Goal: Transaction & Acquisition: Purchase product/service

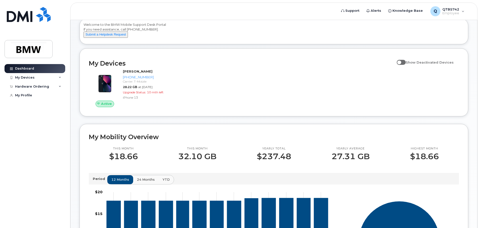
scroll to position [3, 0]
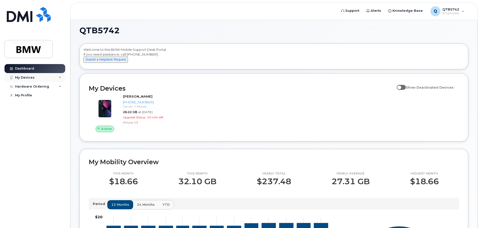
click at [30, 77] on div "My Devices" at bounding box center [25, 78] width 20 height 4
click at [33, 116] on div "Hardware Ordering" at bounding box center [32, 114] width 34 height 4
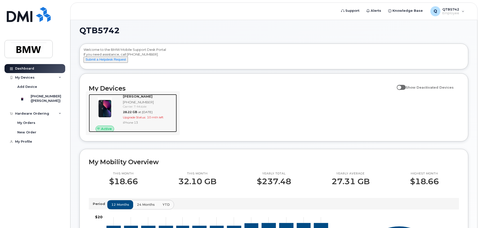
click at [135, 119] on span "Upgrade Status:" at bounding box center [134, 118] width 23 height 4
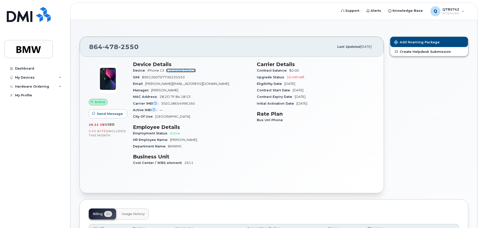
click at [181, 71] on link "+ Upgrade Device" at bounding box center [180, 71] width 29 height 4
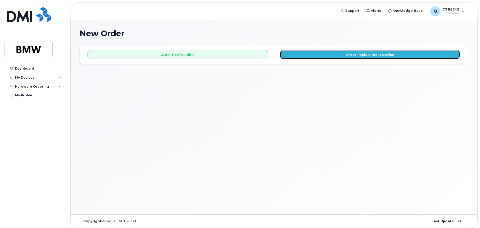
click at [310, 56] on button "Order Replacement Device" at bounding box center [370, 54] width 181 height 9
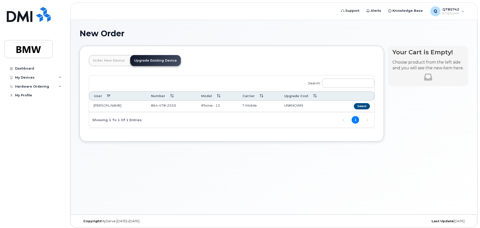
drag, startPoint x: 114, startPoint y: 106, endPoint x: 140, endPoint y: 106, distance: 26.3
click at [118, 106] on td "[PERSON_NAME]" at bounding box center [117, 107] width 57 height 12
click at [158, 105] on span "478" at bounding box center [162, 106] width 8 height 4
click at [364, 106] on button "Select" at bounding box center [362, 106] width 16 height 6
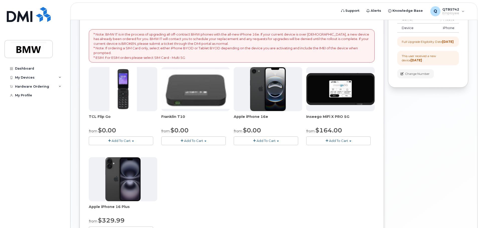
scroll to position [75, 0]
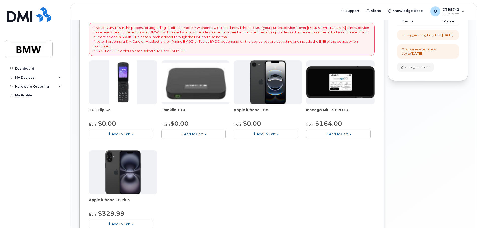
click at [274, 135] on span "Add To Cart" at bounding box center [265, 134] width 19 height 4
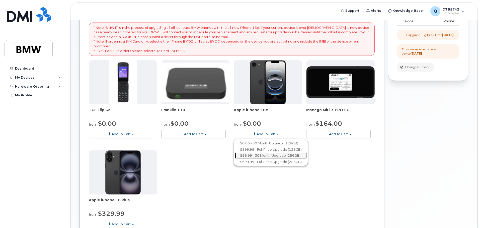
click at [275, 156] on link "$99.99 - 30 Month Upgrade (256GB)" at bounding box center [271, 156] width 72 height 6
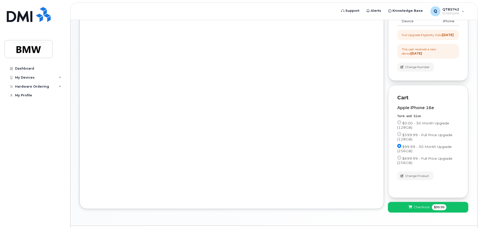
click at [423, 210] on span "Checkout" at bounding box center [421, 207] width 16 height 5
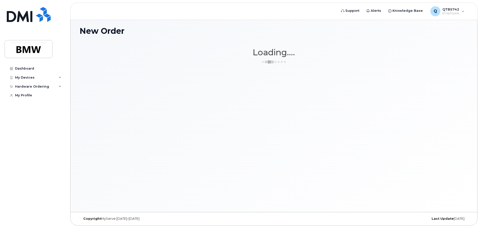
scroll to position [3, 0]
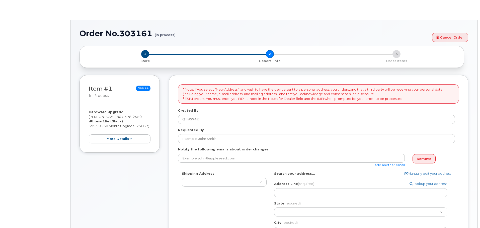
select select
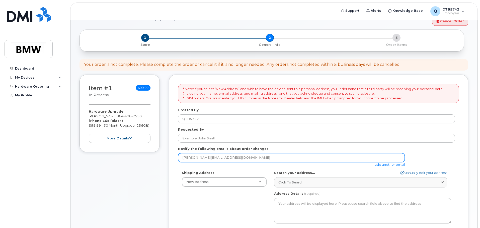
scroll to position [25, 0]
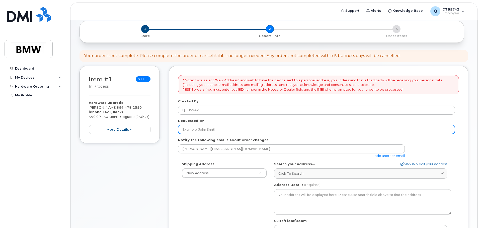
click at [226, 128] on input "Requested By" at bounding box center [316, 129] width 277 height 9
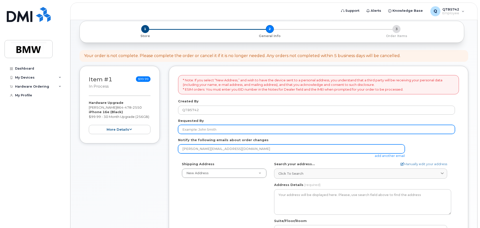
type input "[PERSON_NAME]"
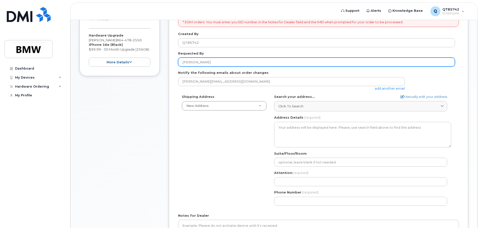
scroll to position [125, 0]
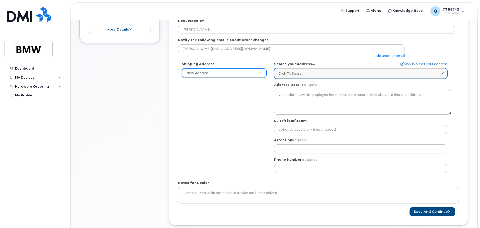
click at [442, 75] on icon at bounding box center [441, 73] width 3 height 3
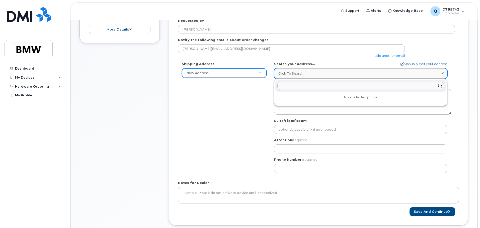
click at [441, 75] on icon at bounding box center [441, 73] width 3 height 3
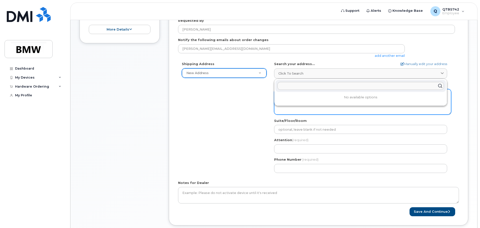
click at [348, 111] on textarea "Address Details" at bounding box center [362, 102] width 177 height 26
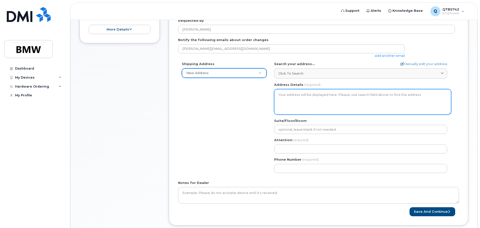
click at [354, 101] on textarea "Address Details" at bounding box center [362, 102] width 177 height 26
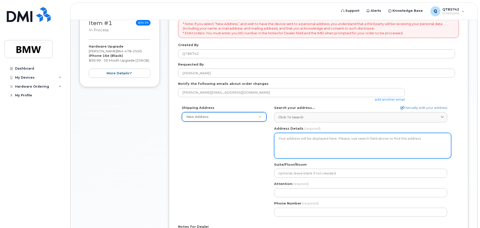
scroll to position [80, 0]
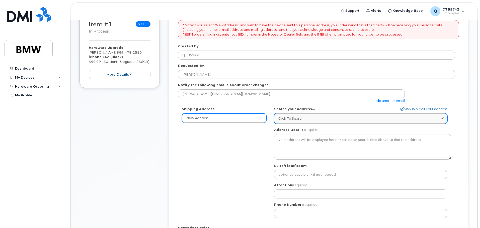
click at [317, 121] on div "Click to search" at bounding box center [360, 118] width 164 height 5
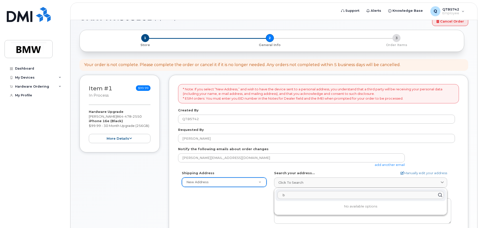
scroll to position [0, 0]
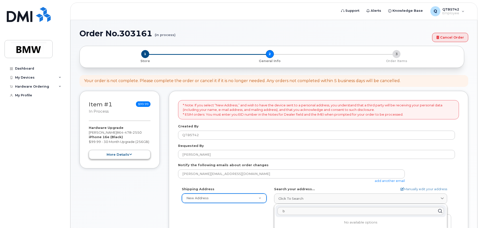
type input "b"
click at [127, 155] on button "more details" at bounding box center [120, 154] width 62 height 9
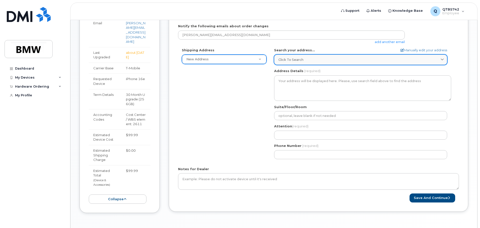
scroll to position [150, 0]
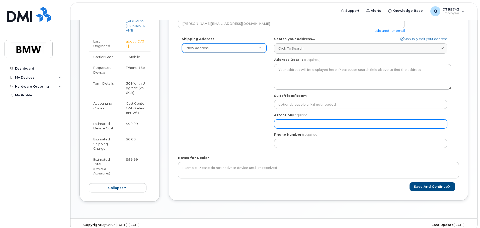
click at [296, 125] on input "Attention (required)" at bounding box center [360, 124] width 173 height 9
select select
type input "M"
select select
type input "Ma"
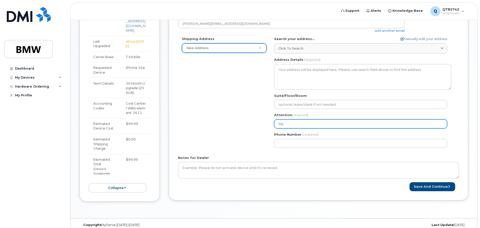
select select
type input "Mau"
select select
type input "Maur"
select select
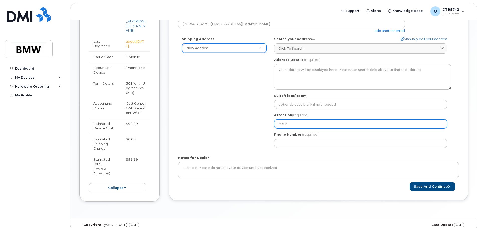
type input "Mauri"
select select
type input "Mauric"
select select
type input "Maurice"
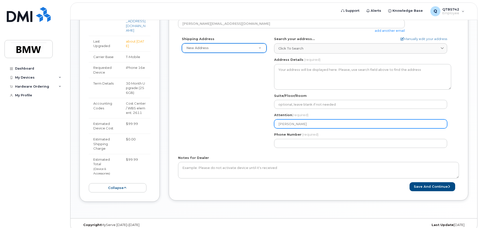
select select
type input "Maurice S"
select select
type input "Maurice Sh"
select select
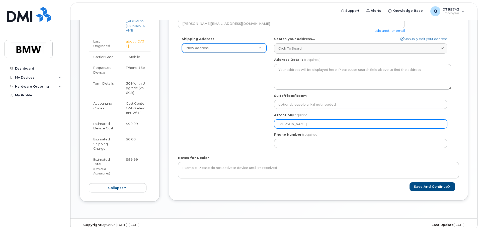
type input "Maurice She"
select select
type input "Maurice Sher"
select select
type input "Maurice Sherr"
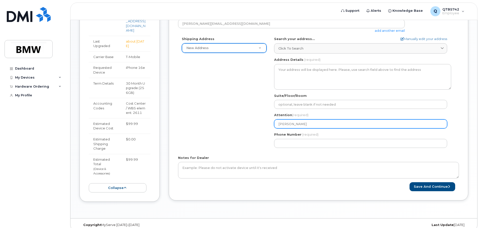
select select
type input "Maurice Sherre"
select select
type input "Maurice Sherred"
select select
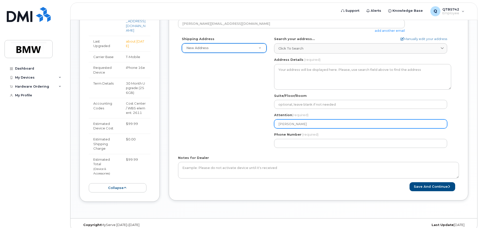
type input "Maurice Sherred-"
select select
type input "Maurice Sherred-M"
select select
type input "Maurice Sherred-Ma"
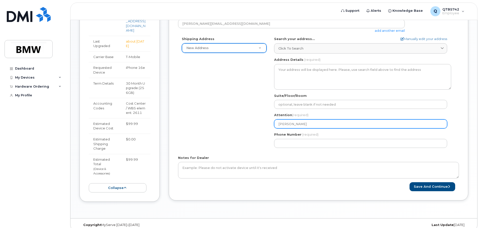
select select
type input "Maurice Sherred-Mar"
select select
type input "Maurice Sherred-Mars"
select select
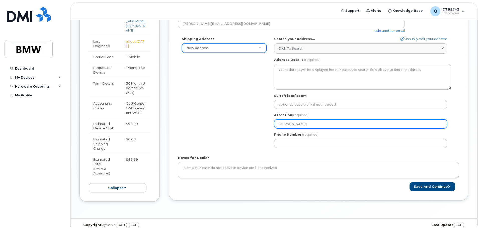
type input "Maurice Sherred-Marsh"
select select
type input "Maurice Sherred-Marsha"
select select
type input "Maurice Sherred-Marshal"
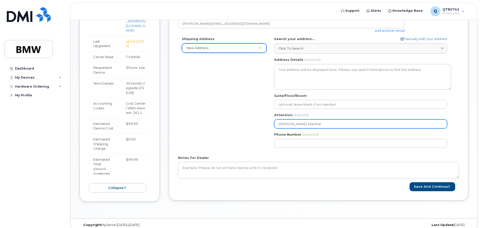
select select
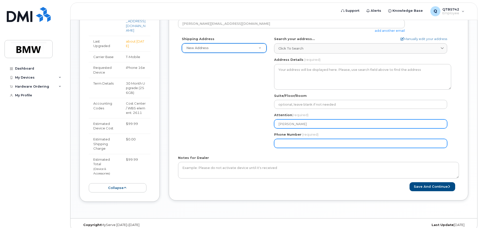
type input "Maurice Sherred-Marshall"
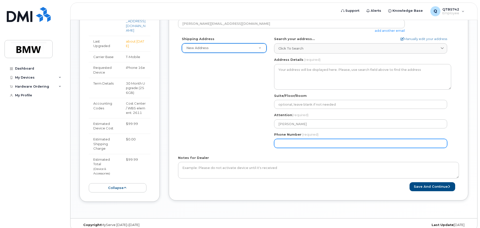
click at [325, 143] on input "Phone Number" at bounding box center [360, 143] width 173 height 9
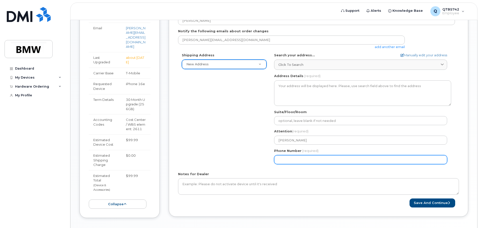
scroll to position [125, 0]
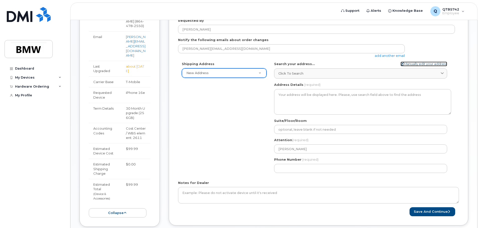
click at [400, 63] on icon at bounding box center [401, 63] width 3 height 3
select select
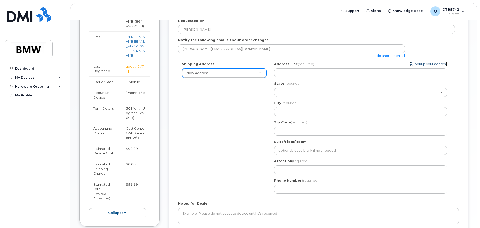
click at [421, 63] on link "Lookup your address" at bounding box center [428, 64] width 38 height 5
select select
type input "Maurice Sherred-Marshall"
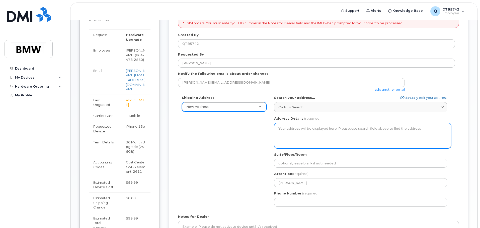
scroll to position [100, 0]
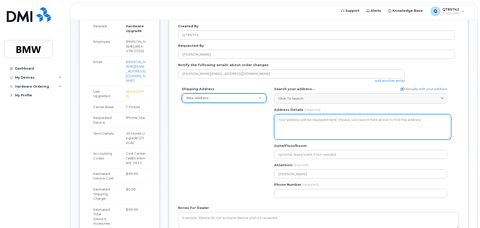
click at [373, 123] on textarea "Address Details" at bounding box center [362, 127] width 177 height 26
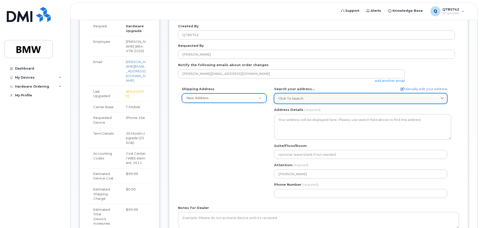
click at [443, 98] on icon at bounding box center [441, 98] width 3 height 3
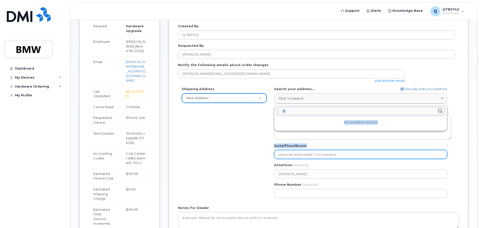
drag, startPoint x: 297, startPoint y: 131, endPoint x: 303, endPoint y: 150, distance: 20.8
click at [303, 150] on div "AB Search your address... Manually edit your address Click to search b No avail…" at bounding box center [362, 144] width 185 height 115
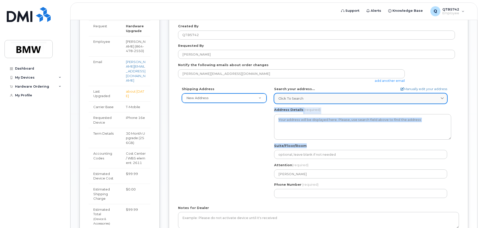
click at [442, 99] on icon at bounding box center [441, 98] width 3 height 3
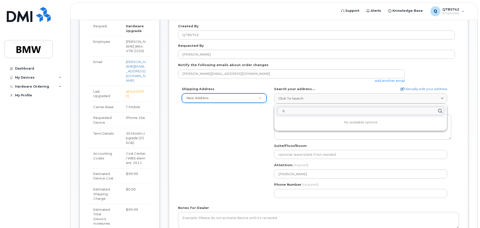
click at [297, 110] on input "b" at bounding box center [360, 111] width 166 height 8
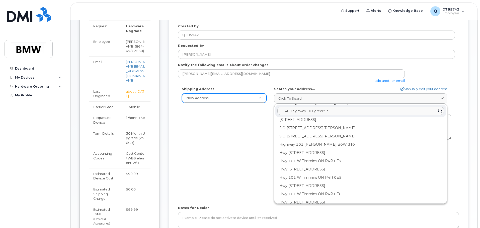
scroll to position [0, 0]
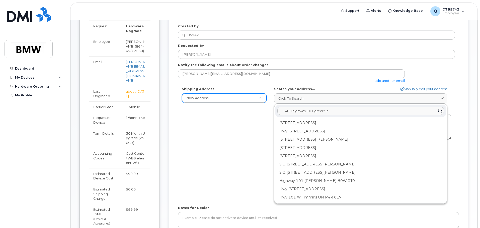
click at [338, 110] on input "1400 highway 101 greer Sc" at bounding box center [360, 111] width 166 height 8
click at [337, 113] on input "1400 highway 101 greer Sc" at bounding box center [360, 111] width 166 height 8
type input "1"
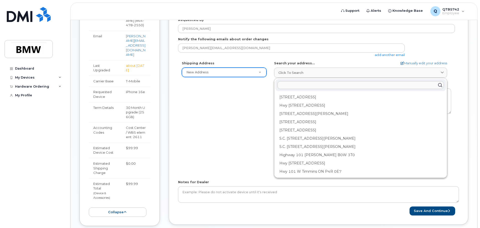
scroll to position [161, 0]
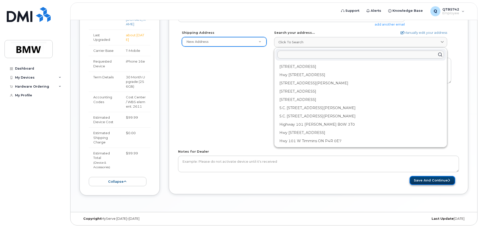
click at [435, 176] on button "Save and Continue" at bounding box center [432, 180] width 46 height 9
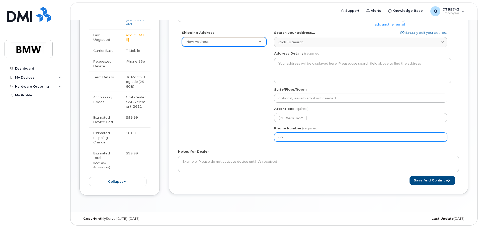
type input "864"
click at [290, 133] on input "Phone Number" at bounding box center [360, 137] width 173 height 9
type input "864569890"
select select
type input "8645698902"
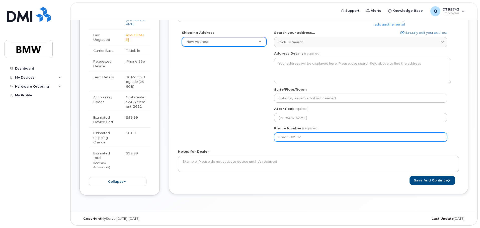
click at [409, 176] on button "Save and Continue" at bounding box center [432, 180] width 46 height 9
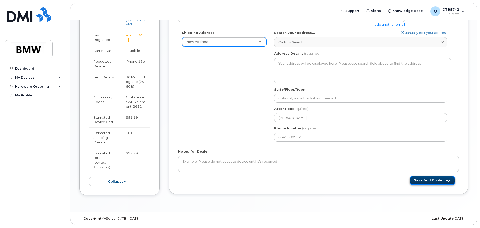
click at [424, 176] on button "Save and Continue" at bounding box center [432, 180] width 46 height 9
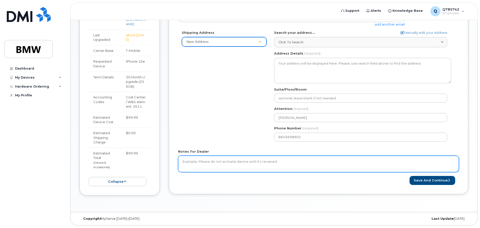
click at [335, 159] on textarea "Notes for Dealer" at bounding box center [318, 164] width 281 height 17
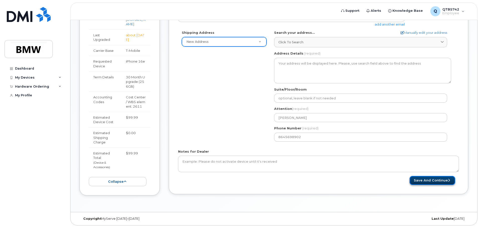
click at [437, 176] on button "Save and Continue" at bounding box center [432, 180] width 46 height 9
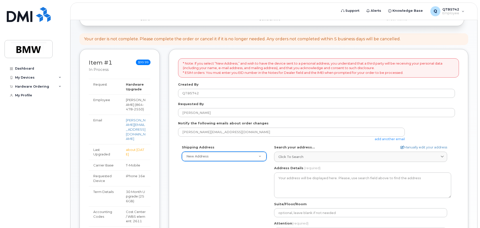
scroll to position [0, 0]
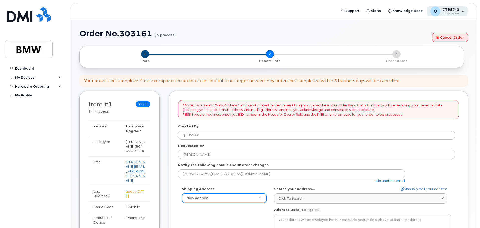
click at [459, 12] on span "Employee" at bounding box center [450, 13] width 17 height 4
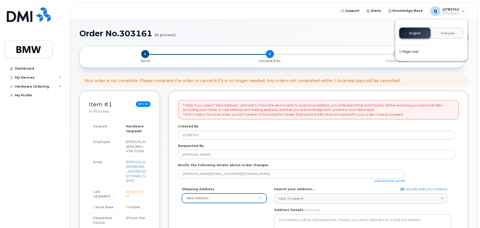
click at [424, 31] on div "English Français" at bounding box center [431, 33] width 64 height 11
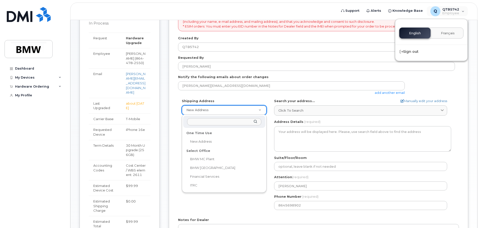
scroll to position [100, 0]
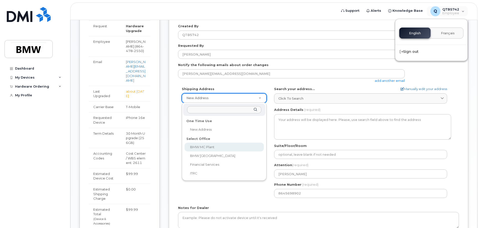
select select
type textarea "1400 Highway 101 S GREER SC 29651-6731 UNITED STATES Greer South Carolina 29651…"
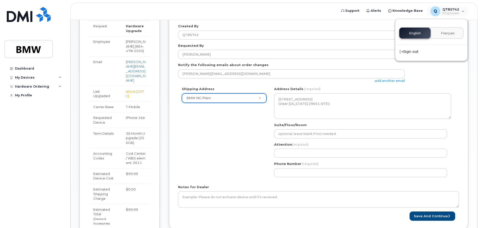
scroll to position [125, 0]
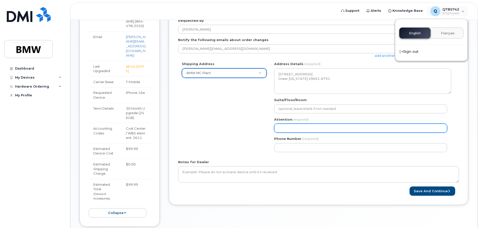
click at [299, 124] on input "Attention (required)" at bounding box center [360, 128] width 173 height 9
type input "Maurice Sherred-Marshall"
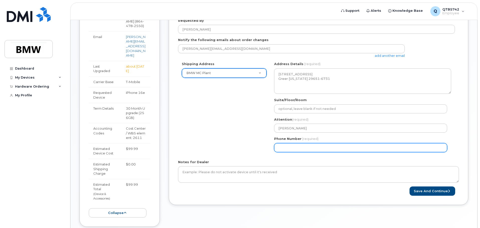
click at [297, 148] on input "Phone Number" at bounding box center [360, 147] width 173 height 9
select select
type input "864569890"
select select
type input "8645698902"
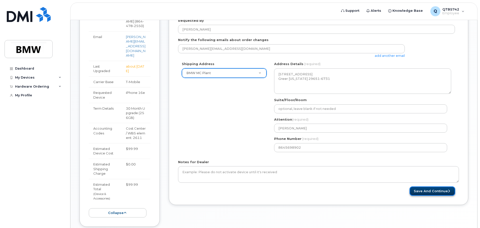
click at [423, 194] on button "Save and Continue" at bounding box center [432, 191] width 46 height 9
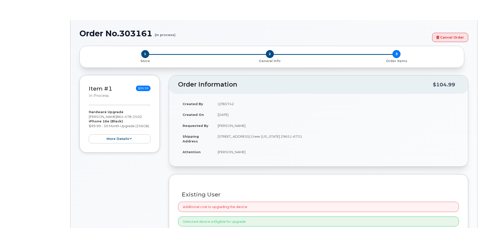
select select "1900684"
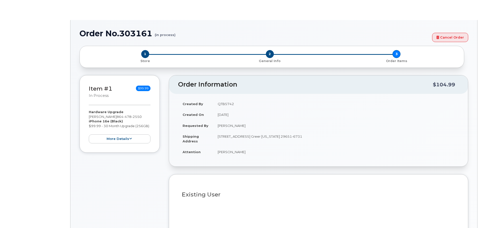
type input "1901524"
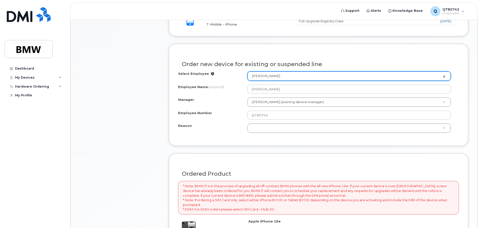
scroll to position [226, 0]
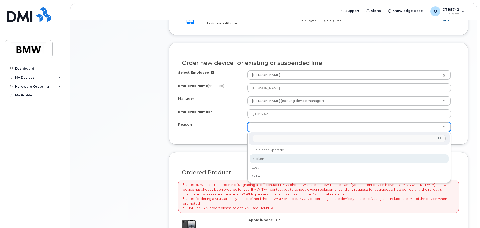
select select "broken"
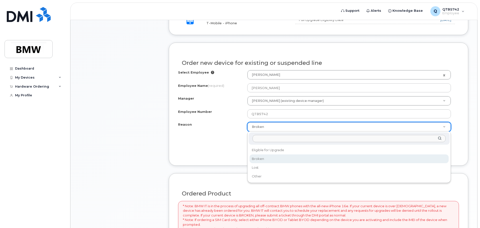
drag, startPoint x: 203, startPoint y: 136, endPoint x: 206, endPoint y: 136, distance: 3.5
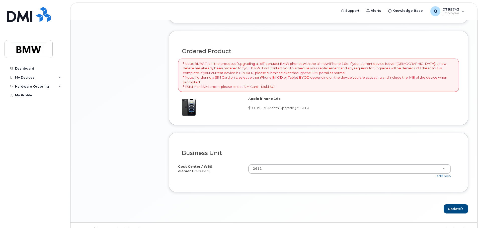
scroll to position [379, 0]
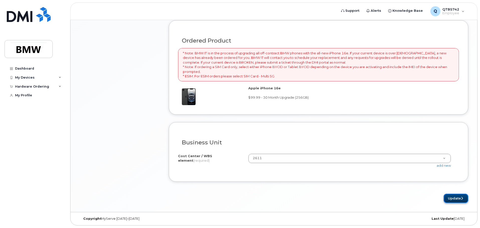
click at [452, 198] on button "Update" at bounding box center [455, 198] width 25 height 9
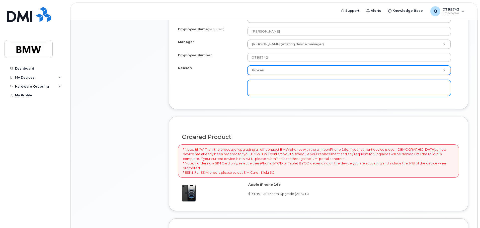
scroll to position [262, 0]
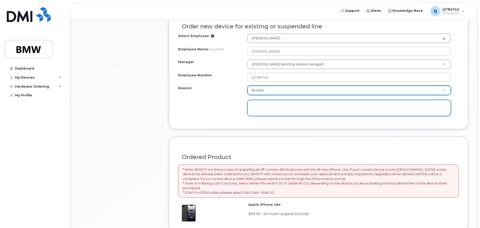
click at [281, 105] on textarea at bounding box center [349, 108] width 204 height 17
click at [303, 110] on textarea "The phone freezes up and will not allow me to use it. Calls wont come through o…" at bounding box center [349, 108] width 204 height 17
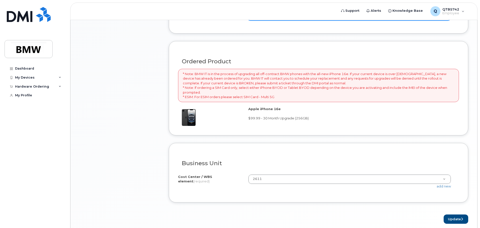
scroll to position [379, 0]
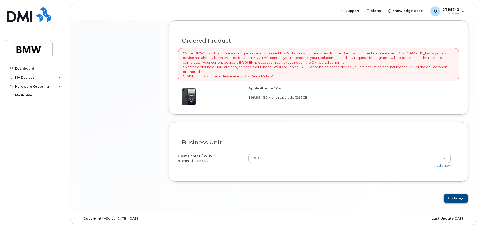
type textarea "The phone freezes up and will not allow me to use it. Calls wont come through o…"
click at [449, 199] on button "Update" at bounding box center [455, 198] width 25 height 9
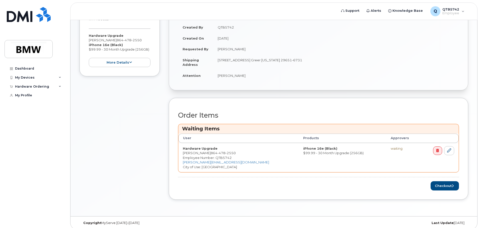
scroll to position [118, 0]
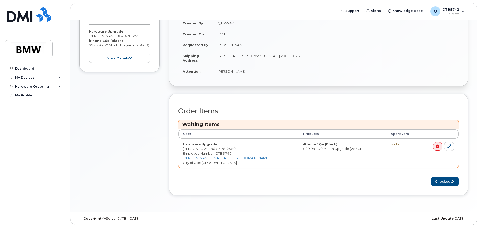
click at [391, 145] on div "waiting" at bounding box center [404, 144] width 26 height 5
click at [453, 184] on button "Checkout" at bounding box center [444, 181] width 28 height 9
